Goal: Task Accomplishment & Management: Manage account settings

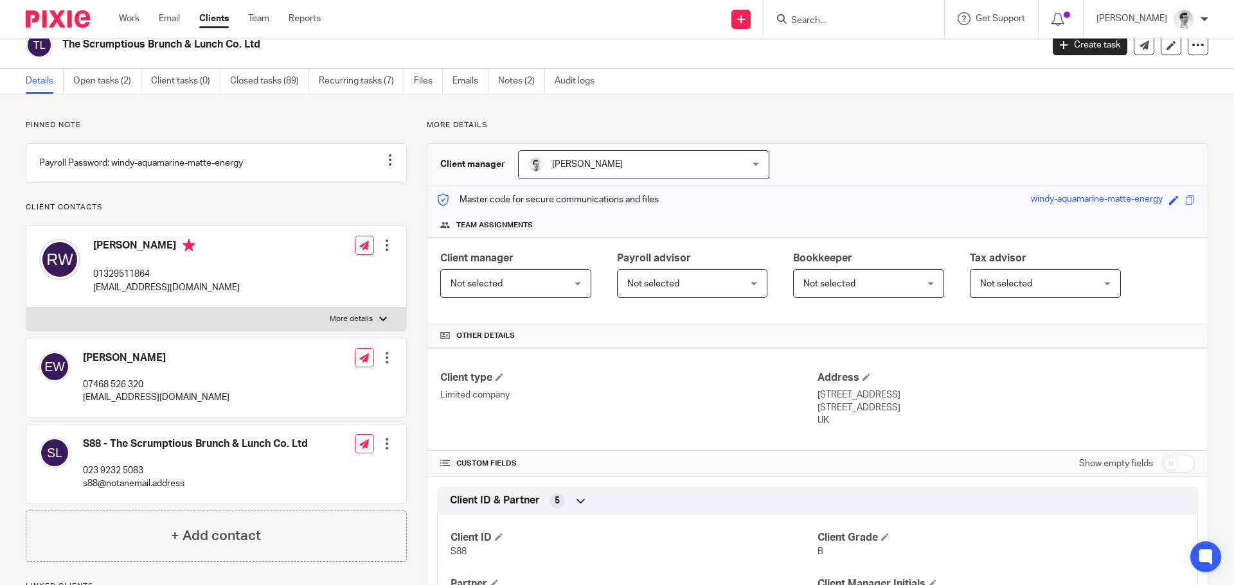
scroll to position [12, 0]
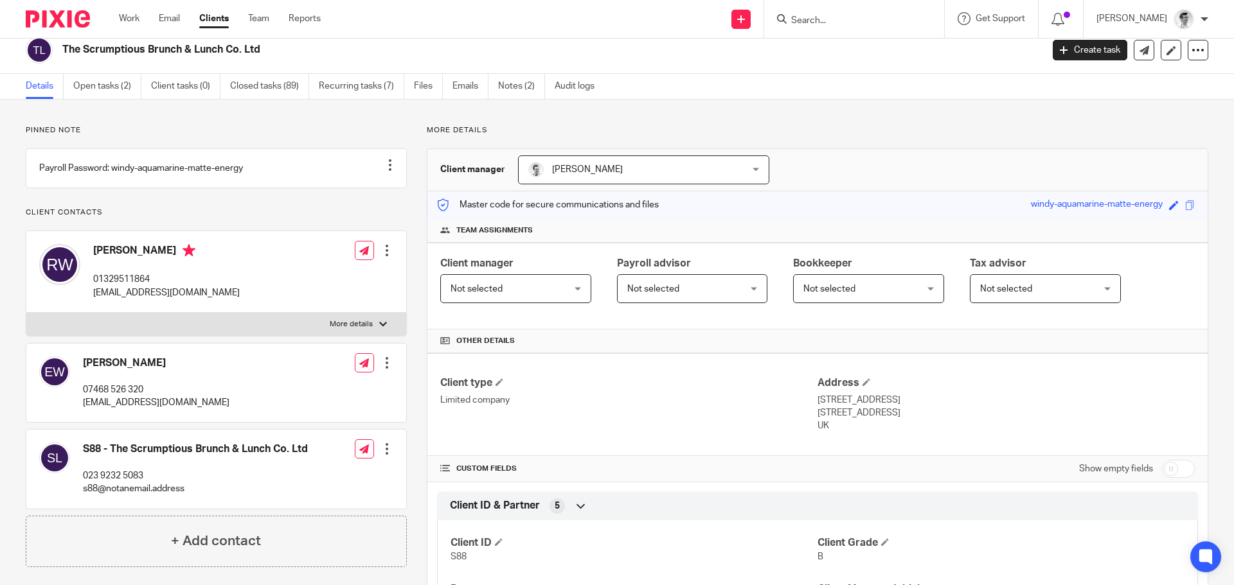
click at [819, 16] on input "Search" at bounding box center [848, 21] width 116 height 12
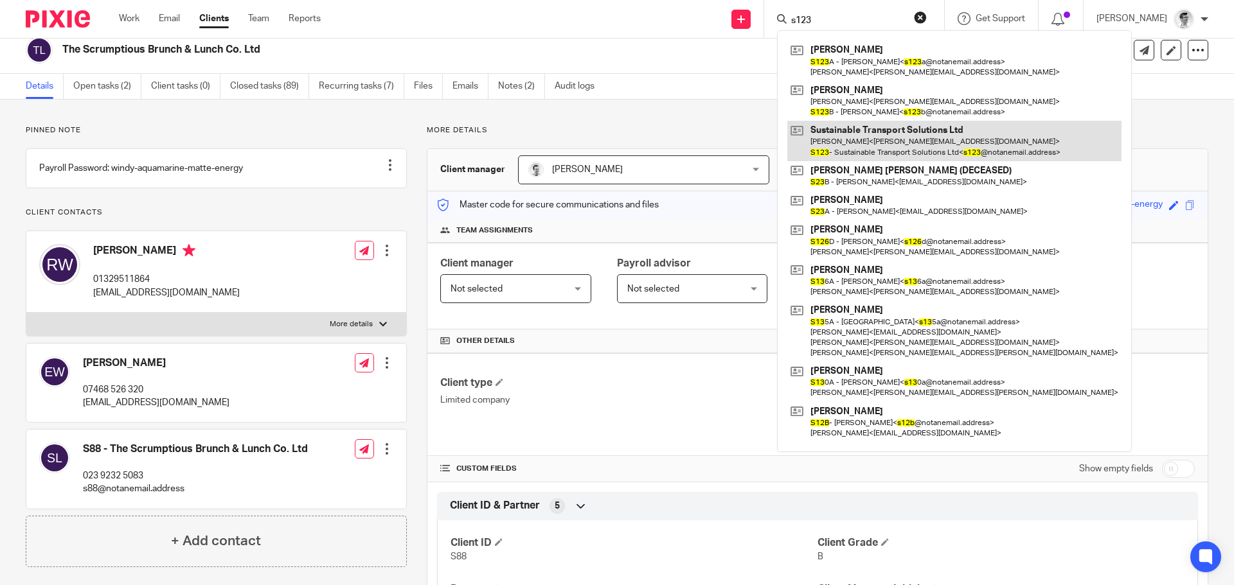
type input "s123"
click at [880, 145] on link at bounding box center [954, 141] width 334 height 40
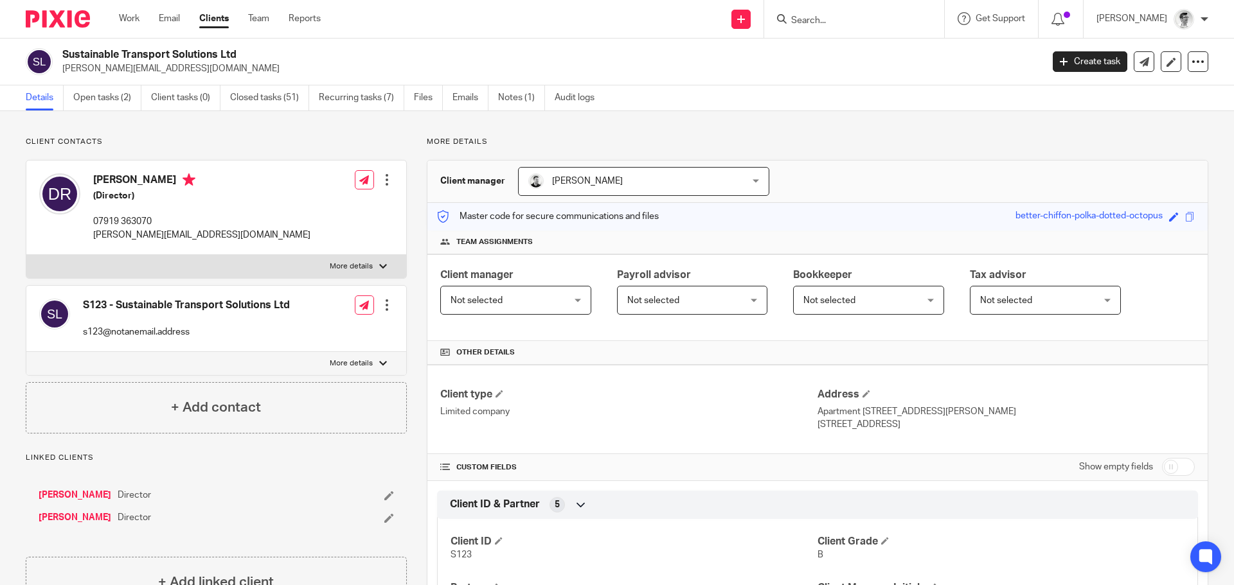
click at [80, 488] on div "Daniel Roberts Director Trevor Arnold Director" at bounding box center [216, 507] width 381 height 62
click at [73, 497] on link "[PERSON_NAME]" at bounding box center [75, 495] width 73 height 13
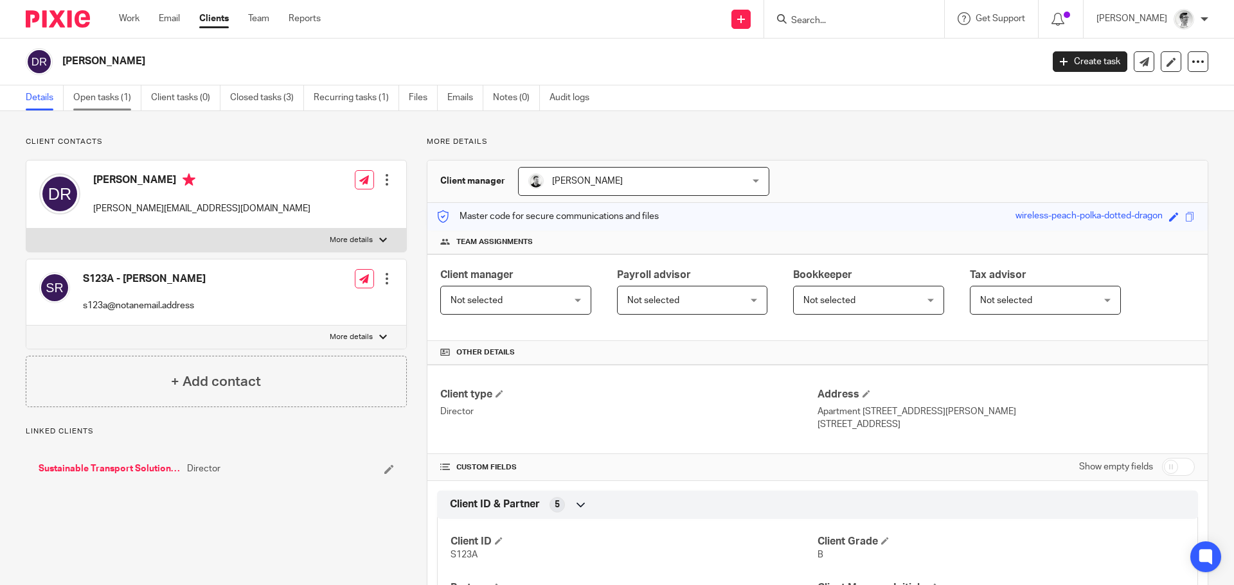
click at [111, 102] on link "Open tasks (1)" at bounding box center [107, 97] width 68 height 25
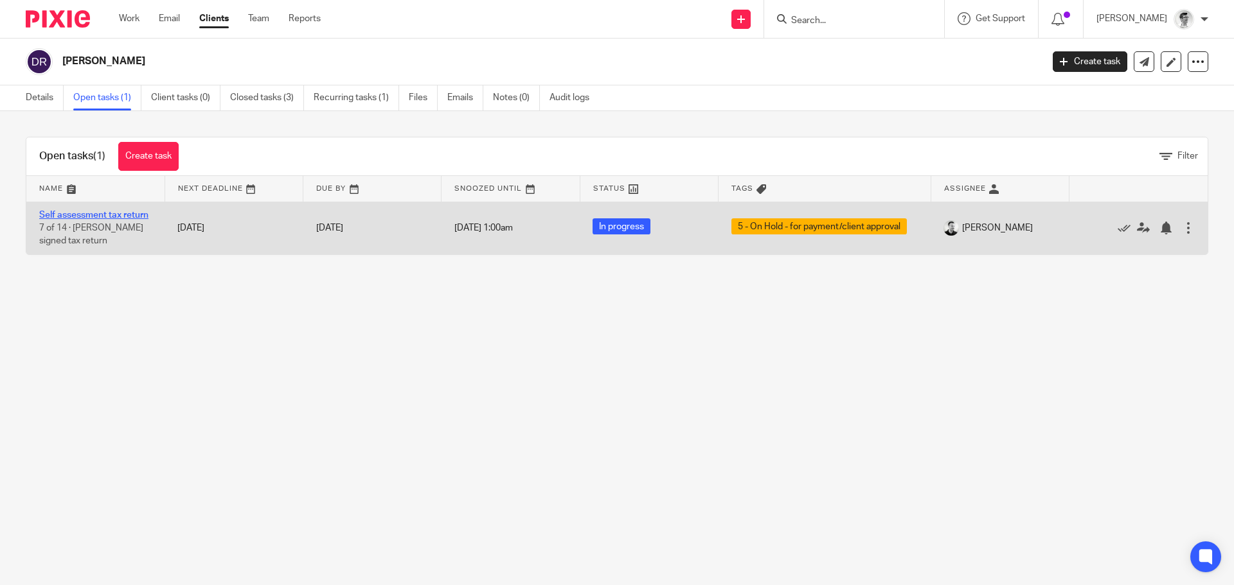
click at [104, 213] on link "Self assessment tax return" at bounding box center [93, 215] width 109 height 9
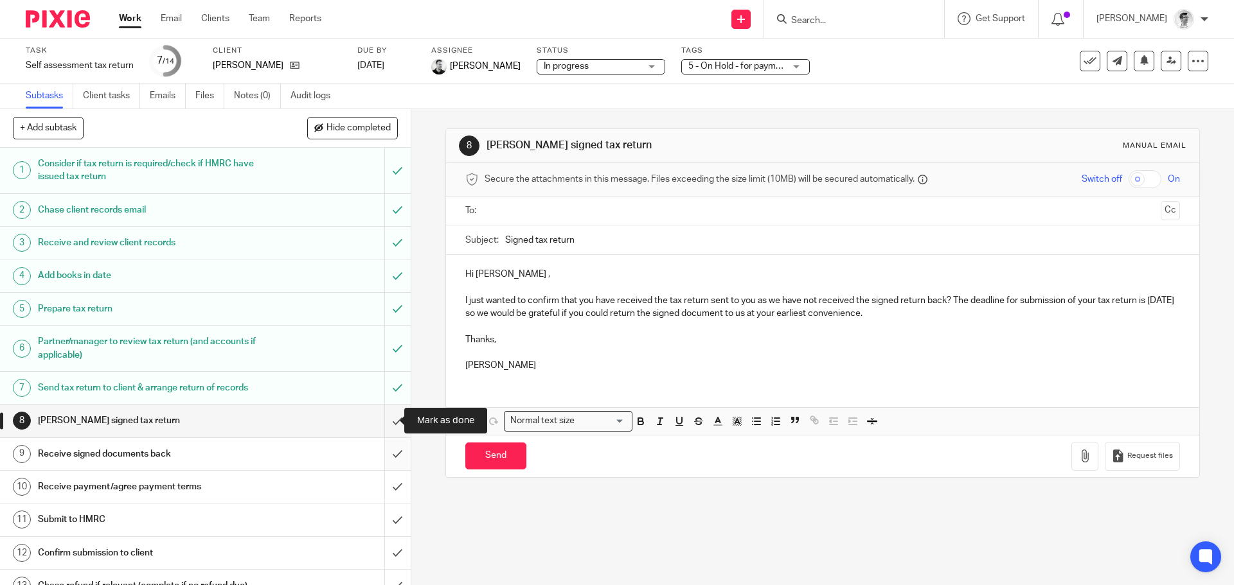
drag, startPoint x: 384, startPoint y: 424, endPoint x: 391, endPoint y: 448, distance: 25.3
click at [385, 424] on input "submit" at bounding box center [205, 421] width 411 height 32
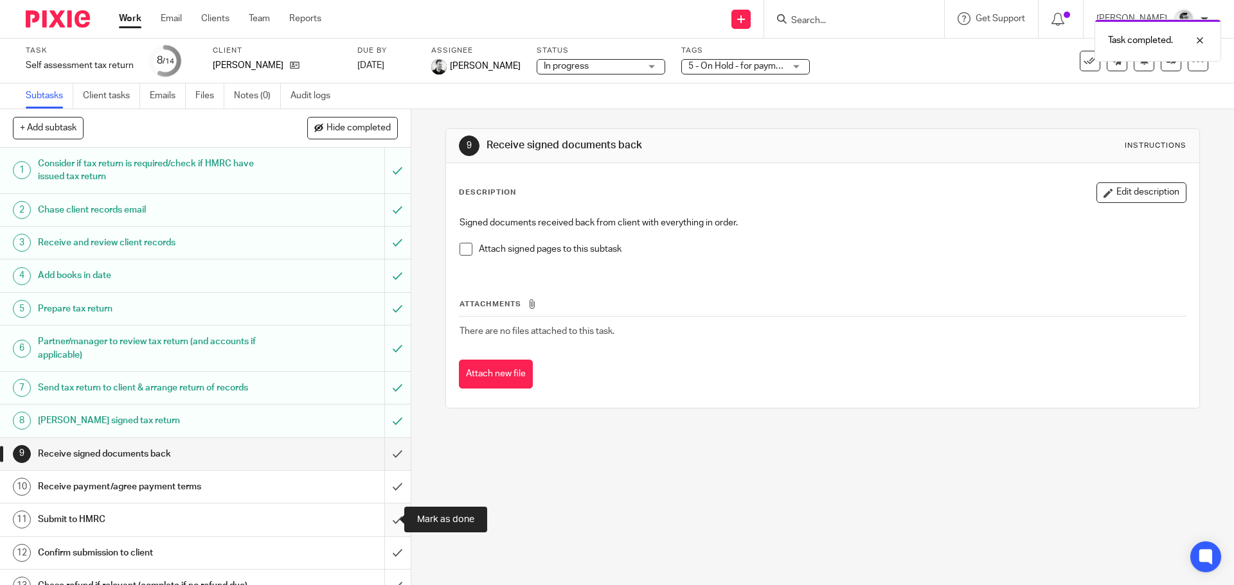
click at [390, 528] on input "submit" at bounding box center [205, 520] width 411 height 32
click at [387, 452] on input "submit" at bounding box center [205, 454] width 411 height 32
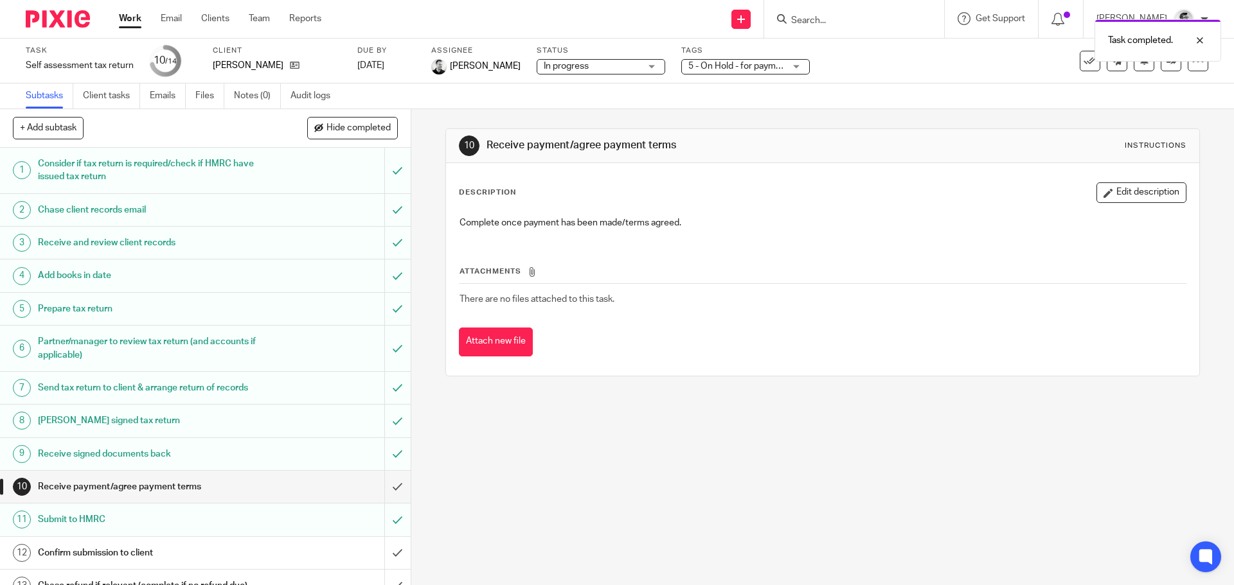
click at [136, 21] on link "Work" at bounding box center [130, 18] width 22 height 13
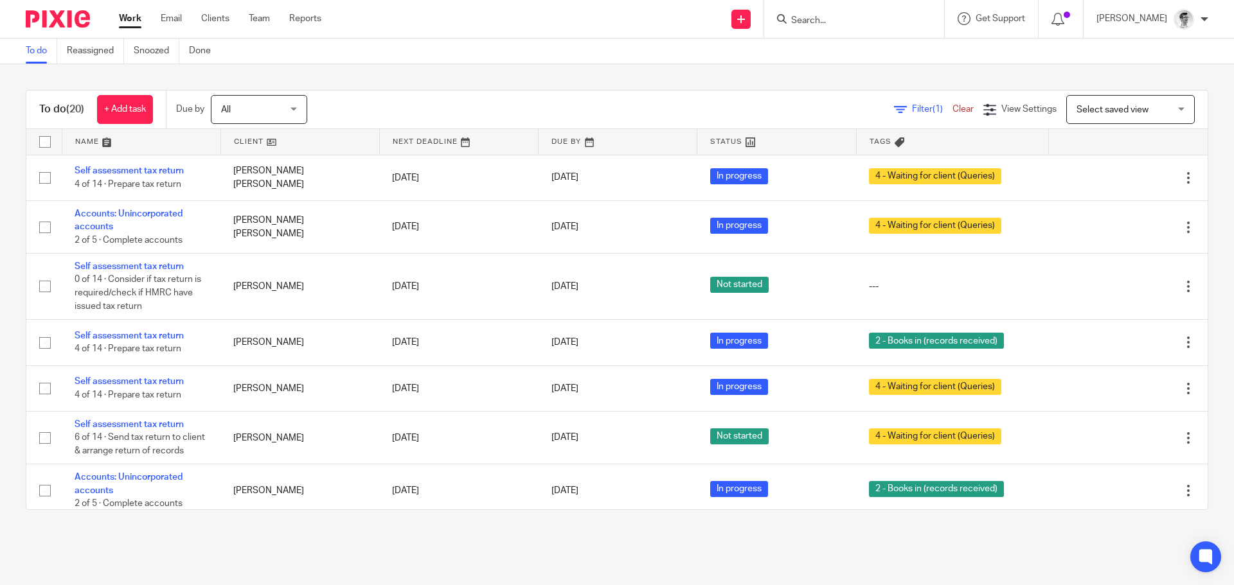
click at [839, 21] on input "Search" at bounding box center [848, 21] width 116 height 12
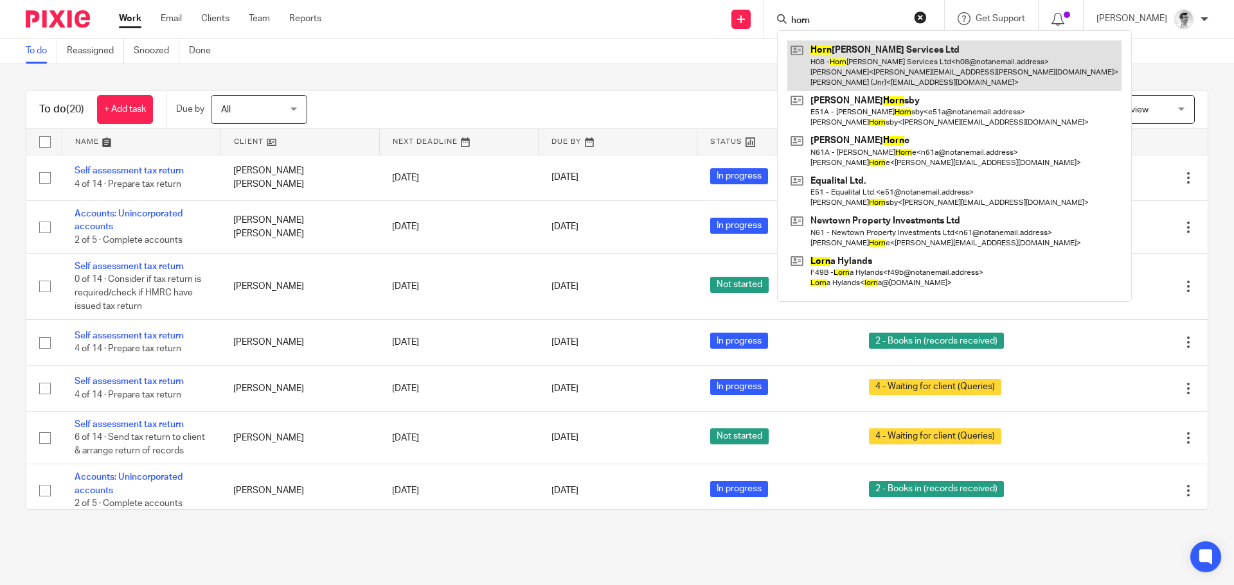
type input "horn"
click at [855, 54] on link at bounding box center [954, 65] width 334 height 51
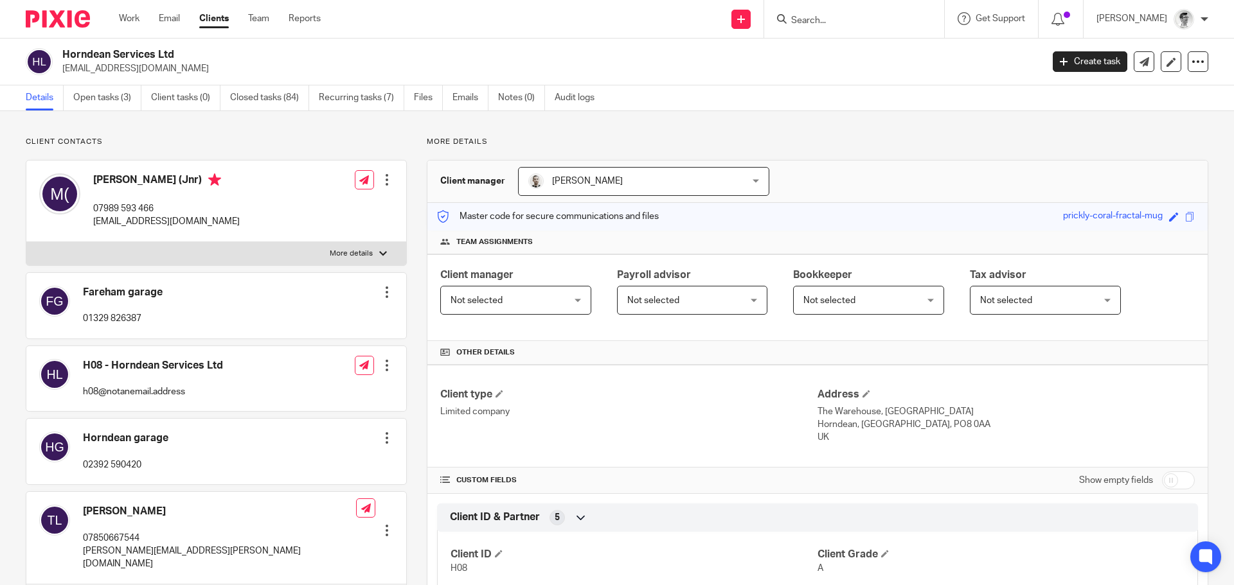
drag, startPoint x: 805, startPoint y: 411, endPoint x: 951, endPoint y: 428, distance: 146.9
click at [951, 428] on div "Client type Limited company Address The Warehouse, [GEOGRAPHIC_DATA] [STREET_AD…" at bounding box center [817, 416] width 780 height 103
click at [951, 428] on p "Horndean, [GEOGRAPHIC_DATA], PO8 0AA" at bounding box center [1006, 424] width 377 height 13
drag, startPoint x: 145, startPoint y: 54, endPoint x: 64, endPoint y: 54, distance: 80.3
click at [64, 54] on h2 "Horndean Services Ltd" at bounding box center [450, 54] width 777 height 13
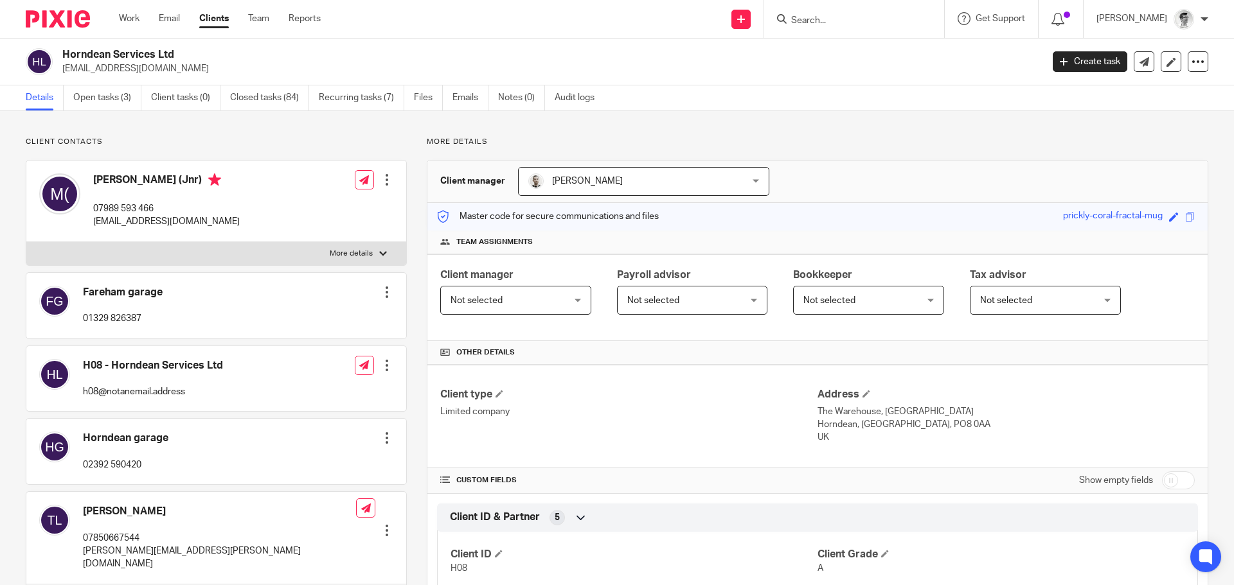
copy h2 "Horndean Services Ltd"
drag, startPoint x: 816, startPoint y: 413, endPoint x: 874, endPoint y: 411, distance: 58.5
click at [874, 411] on p "The Warehouse, [GEOGRAPHIC_DATA]" at bounding box center [1006, 412] width 377 height 13
copy p "The Warehouse"
click at [882, 409] on p "The Warehouse, Blendworth Lane" at bounding box center [1006, 412] width 377 height 13
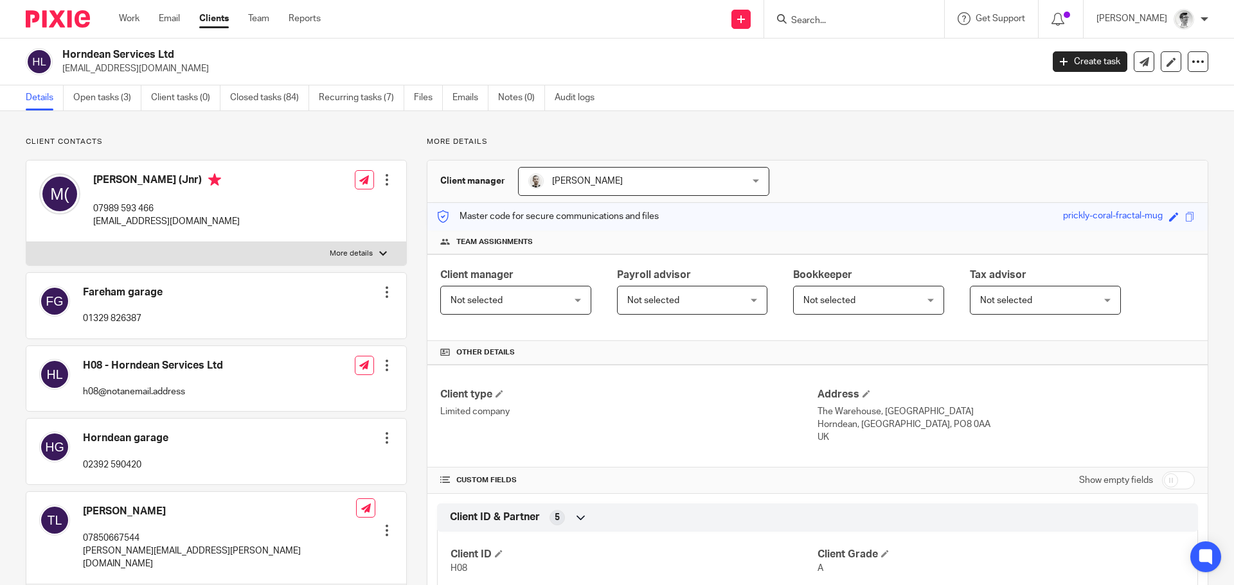
drag, startPoint x: 878, startPoint y: 413, endPoint x: 948, endPoint y: 414, distance: 70.1
click at [948, 414] on p "The Warehouse, Blendworth Lane" at bounding box center [1006, 412] width 377 height 13
copy p "Blendworth Lane"
click at [818, 424] on p "Horndean, Hampshire, PO8 0AA" at bounding box center [1006, 424] width 377 height 13
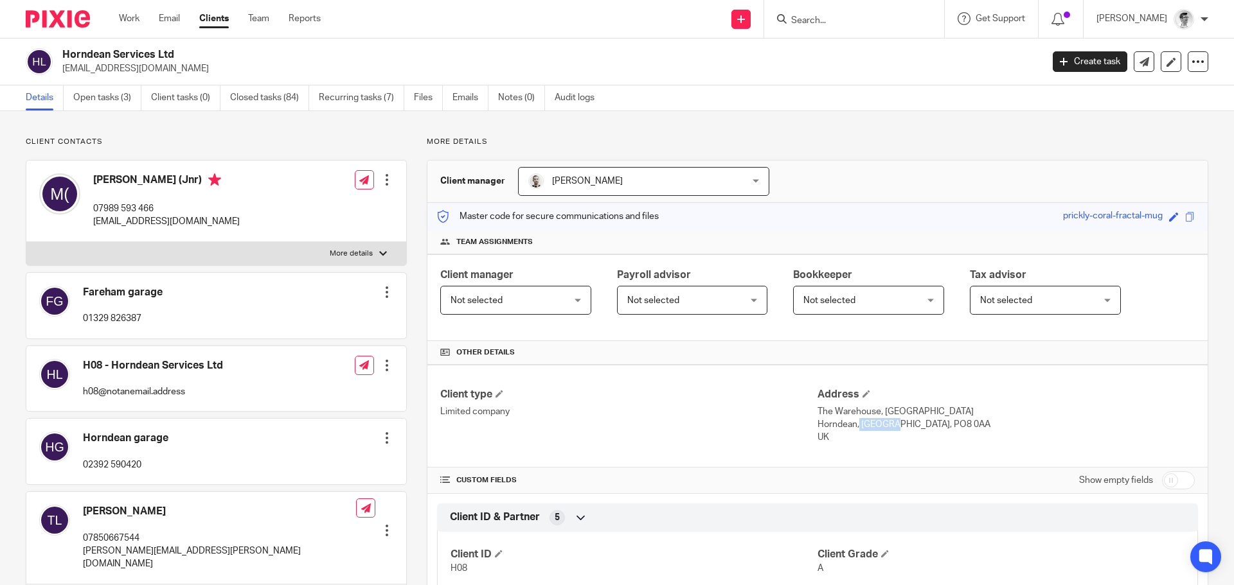
copy p "Horndean"
click at [880, 426] on p "Horndean, Hampshire, PO8 0AA" at bounding box center [1006, 424] width 377 height 13
copy p "Hampshire"
drag, startPoint x: 954, startPoint y: 431, endPoint x: 905, endPoint y: 424, distance: 49.9
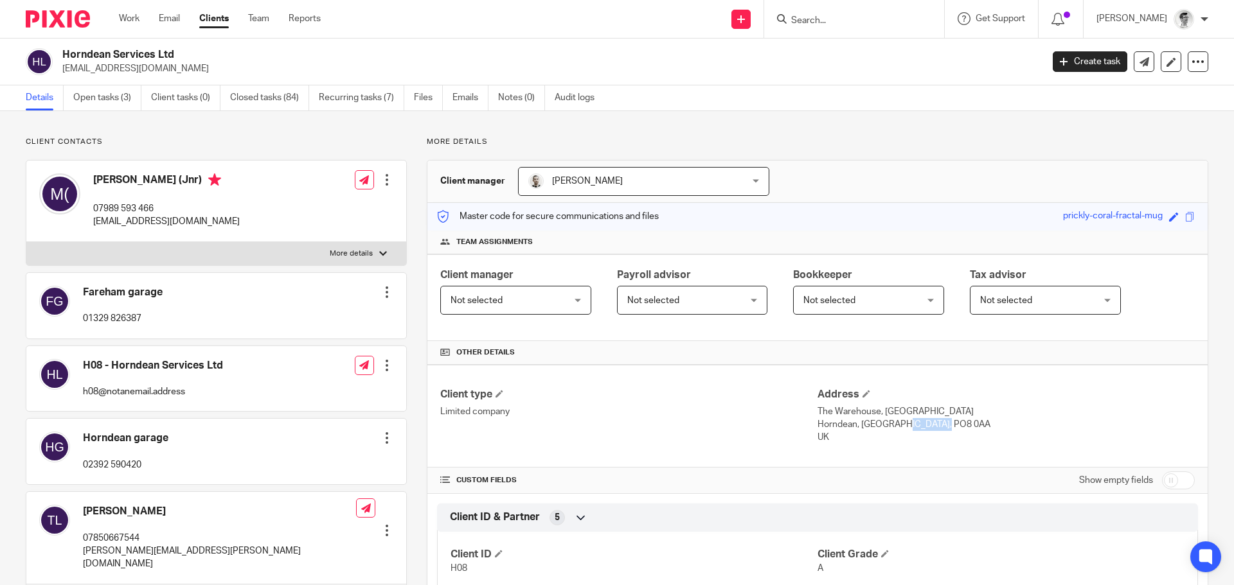
click at [905, 424] on p "Horndean, Hampshire, PO8 0AA" at bounding box center [1006, 424] width 377 height 13
copy p "PO8 0AA"
drag, startPoint x: 199, startPoint y: 228, endPoint x: 91, endPoint y: 223, distance: 107.5
click at [91, 223] on div "Mike Luff (Jnr) 07989 593 466 michaelluff@ymail.com Edit contact Create client …" at bounding box center [216, 202] width 380 height 82
copy p "michaelluff@ymail.com"
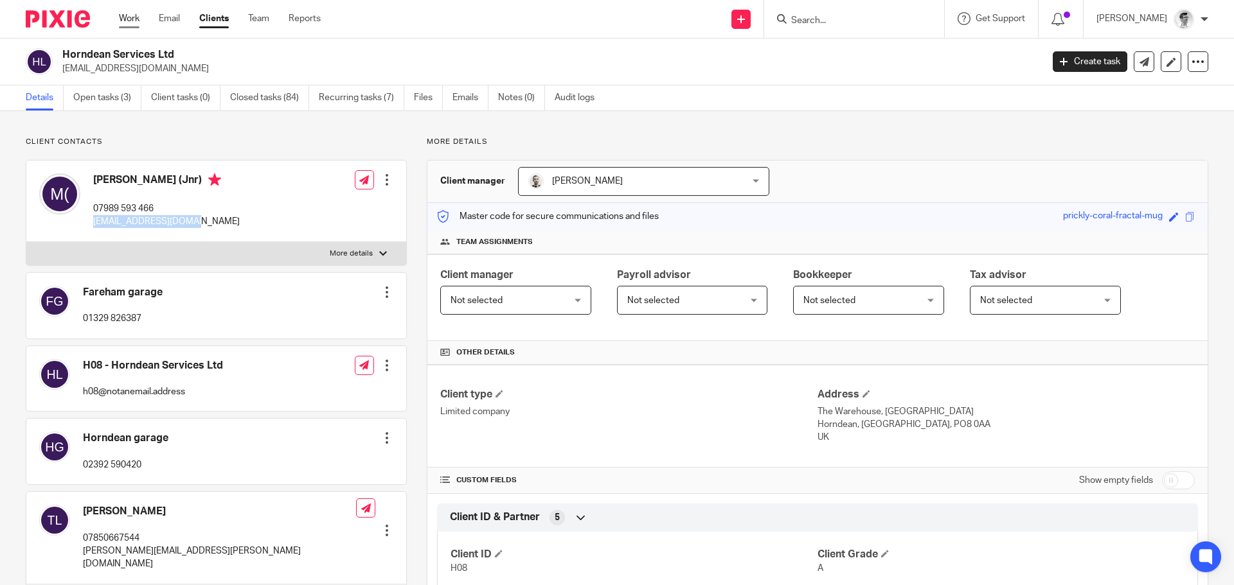
click at [121, 16] on link "Work" at bounding box center [129, 18] width 21 height 13
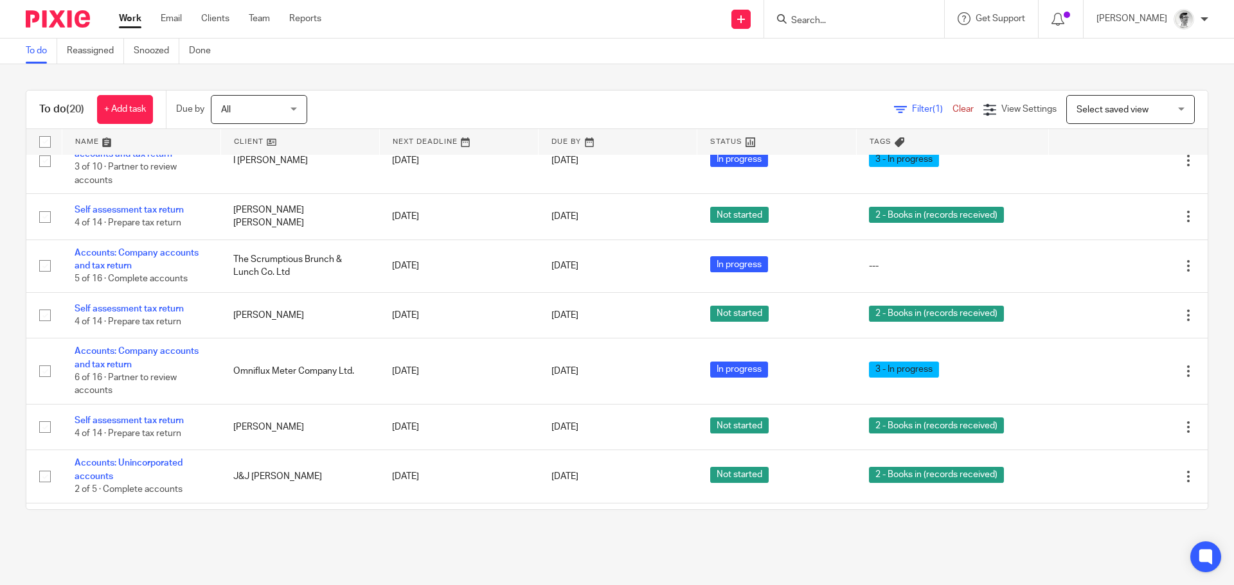
scroll to position [591, 0]
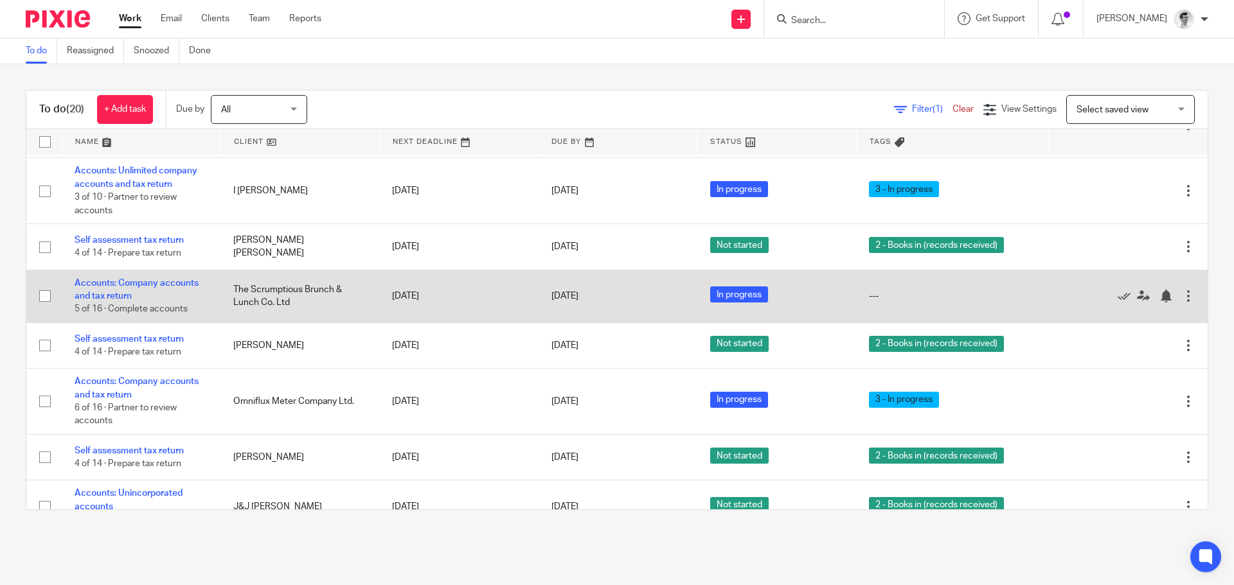
click at [150, 301] on td "Accounts: Company accounts and tax return 5 of 16 · Complete accounts" at bounding box center [141, 296] width 159 height 53
click at [163, 299] on link "Accounts: Company accounts and tax return" at bounding box center [137, 290] width 124 height 22
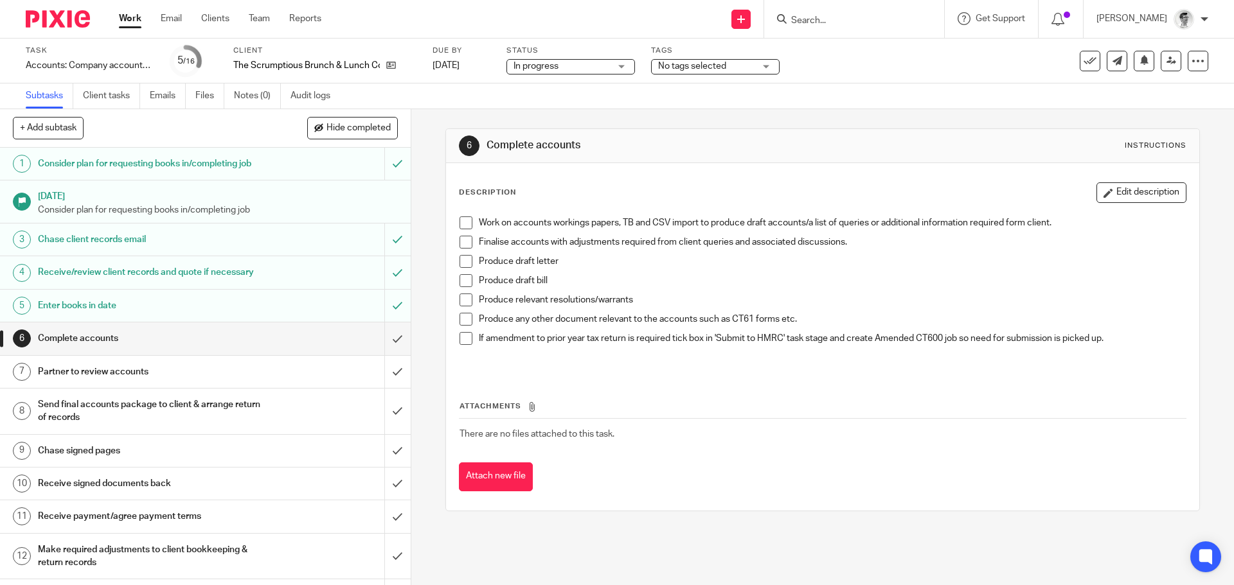
click at [752, 63] on span "No tags selected" at bounding box center [706, 66] width 96 height 13
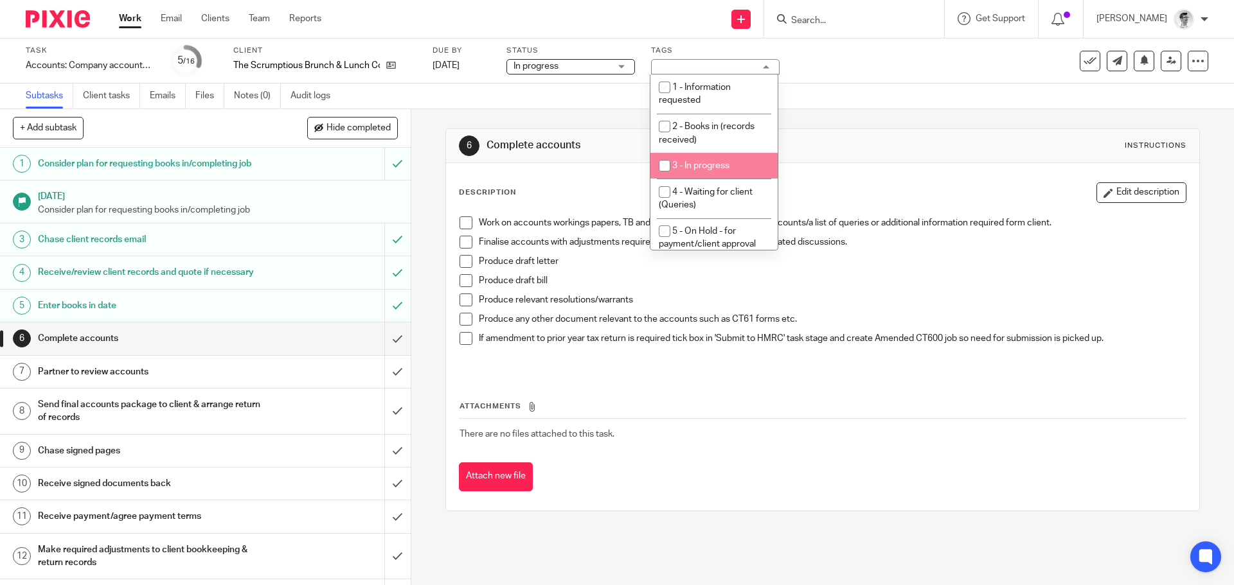
click at [678, 163] on span "3 - In progress" at bounding box center [700, 165] width 57 height 9
checkbox input "true"
click at [127, 15] on link "Work" at bounding box center [130, 18] width 22 height 13
